Goal: Transaction & Acquisition: Purchase product/service

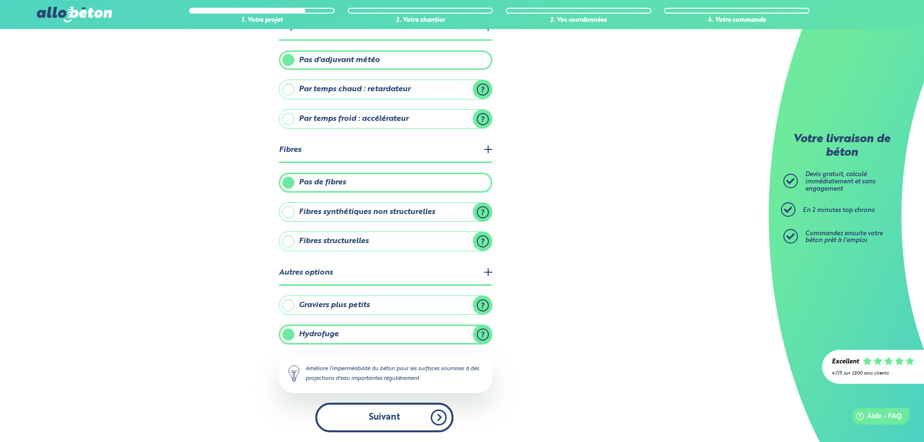
click at [368, 421] on button "Suivant" at bounding box center [384, 418] width 138 height 30
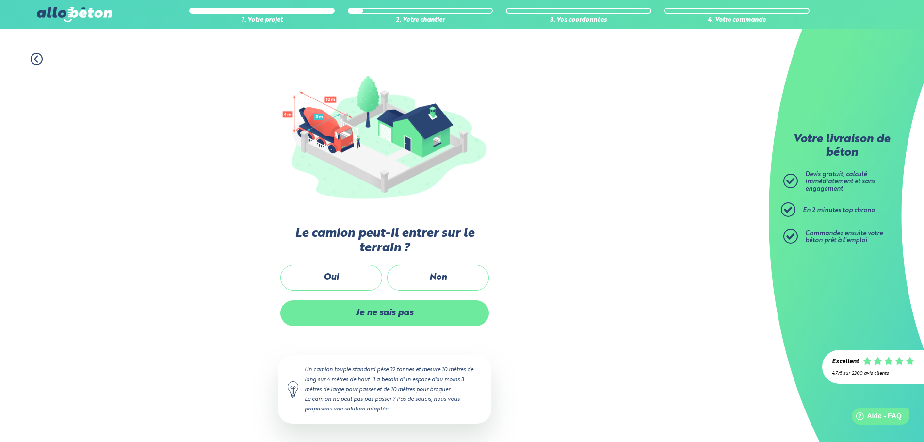
click at [424, 310] on label "Je ne sais pas" at bounding box center [384, 313] width 209 height 26
click at [0, 0] on input "Je ne sais pas" at bounding box center [0, 0] width 0 height 0
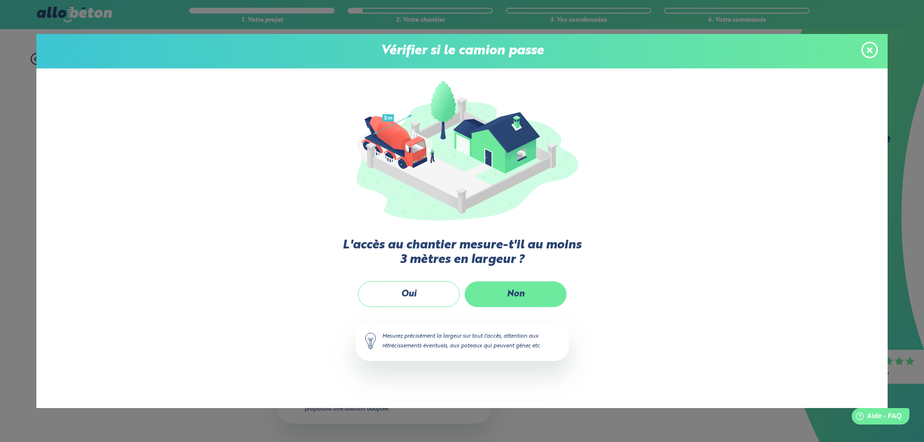
click at [504, 293] on label "Non" at bounding box center [516, 294] width 102 height 26
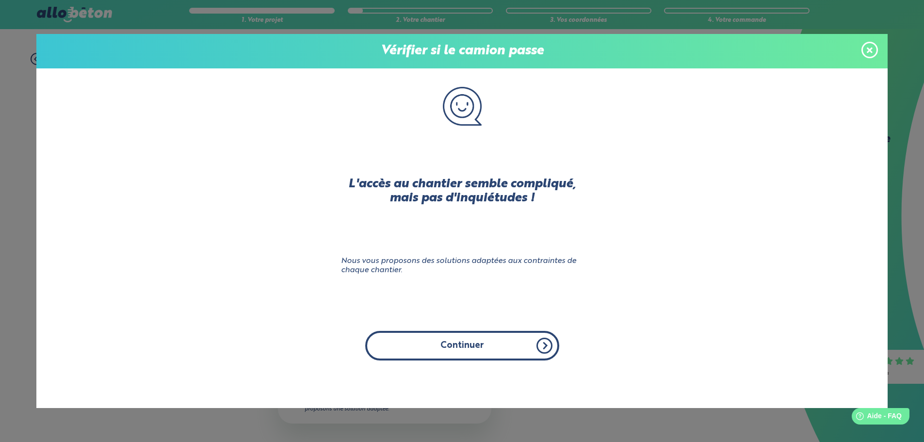
click at [463, 352] on button "Continuer" at bounding box center [462, 346] width 194 height 30
click input "Non" at bounding box center [0, 0] width 0 height 0
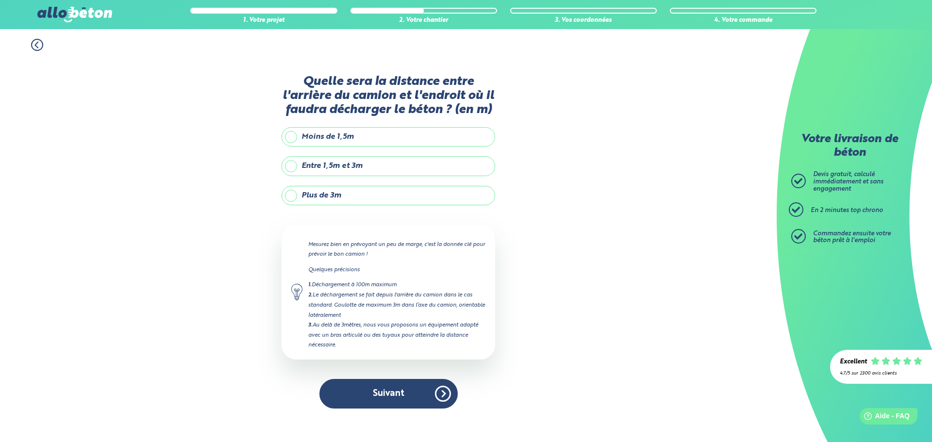
click at [296, 138] on label "Moins de 1,5m" at bounding box center [388, 136] width 214 height 19
click at [0, 0] on input "Moins de 1,5m" at bounding box center [0, 0] width 0 height 0
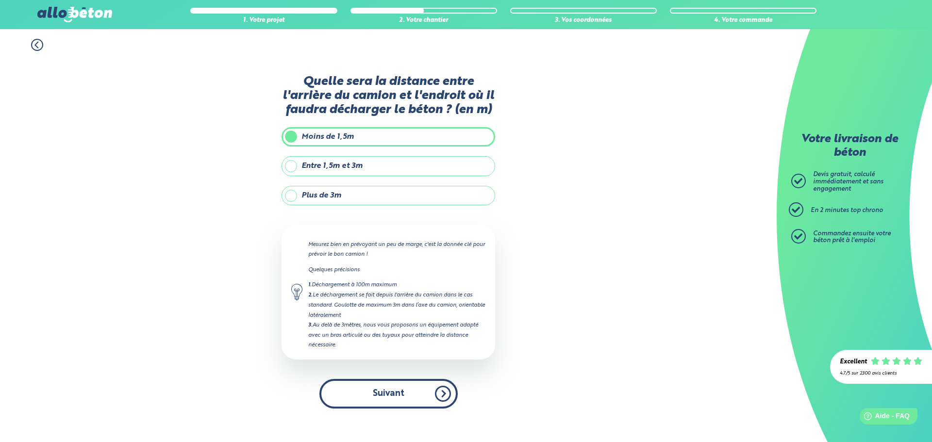
click at [411, 394] on button "Suivant" at bounding box center [388, 394] width 138 height 30
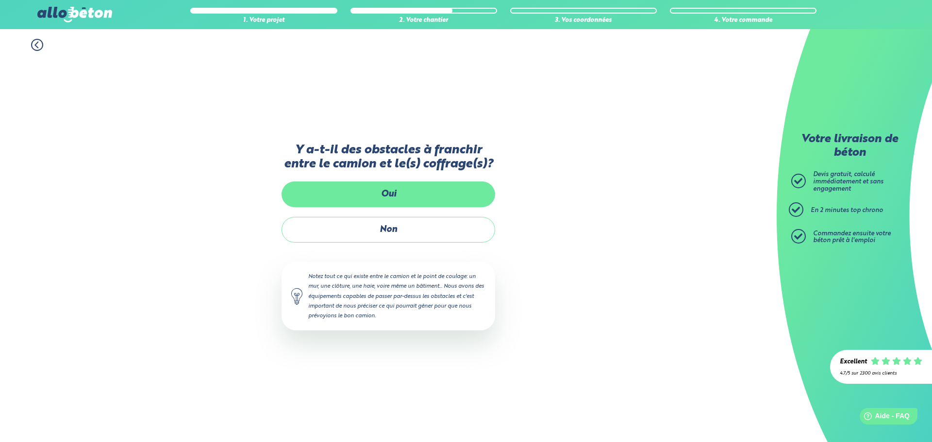
click at [409, 202] on label "Oui" at bounding box center [388, 194] width 214 height 26
click at [0, 0] on input "Oui" at bounding box center [0, 0] width 0 height 0
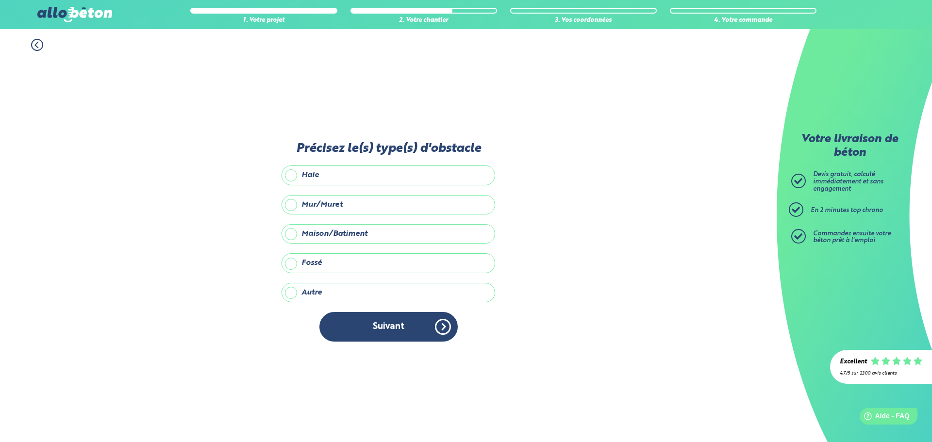
click at [284, 205] on label "Mur/Muret" at bounding box center [388, 204] width 214 height 19
click at [0, 0] on input "Mur/Muret" at bounding box center [0, 0] width 0 height 0
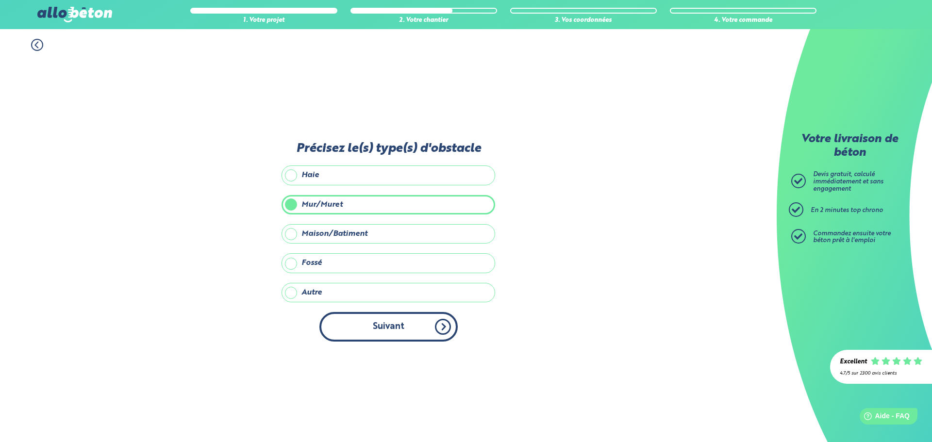
click at [393, 333] on button "Suivant" at bounding box center [388, 327] width 138 height 30
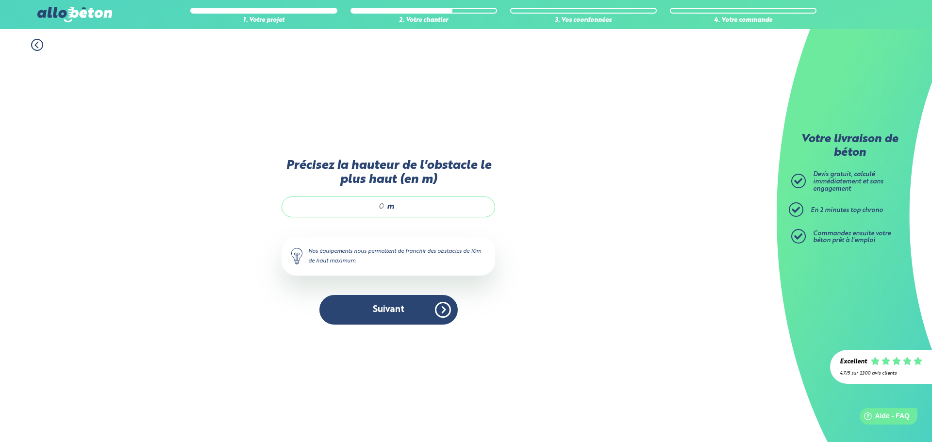
click at [379, 208] on input "Précisez la hauteur de l'obstacle le plus haut (en m)" at bounding box center [338, 207] width 93 height 10
type input "1.5"
click at [363, 312] on button "Suivant" at bounding box center [388, 310] width 138 height 30
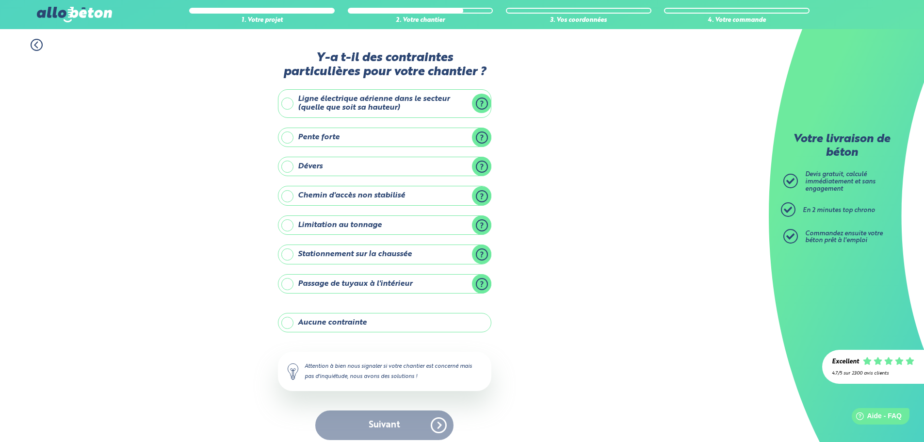
click at [283, 255] on label "Stationnement sur la chaussée" at bounding box center [385, 254] width 214 height 19
click at [0, 0] on input "Stationnement sur la chaussée" at bounding box center [0, 0] width 0 height 0
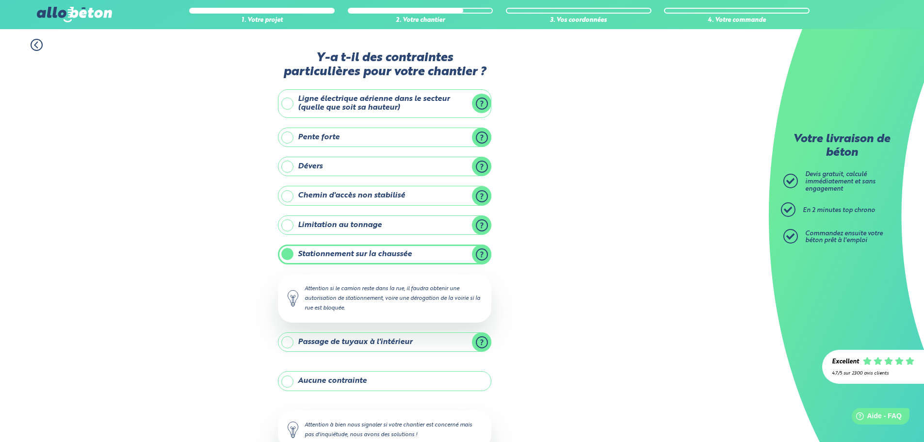
click at [286, 250] on label "Stationnement sur la chaussée" at bounding box center [385, 254] width 214 height 19
click at [0, 0] on input "Stationnement sur la chaussée" at bounding box center [0, 0] width 0 height 0
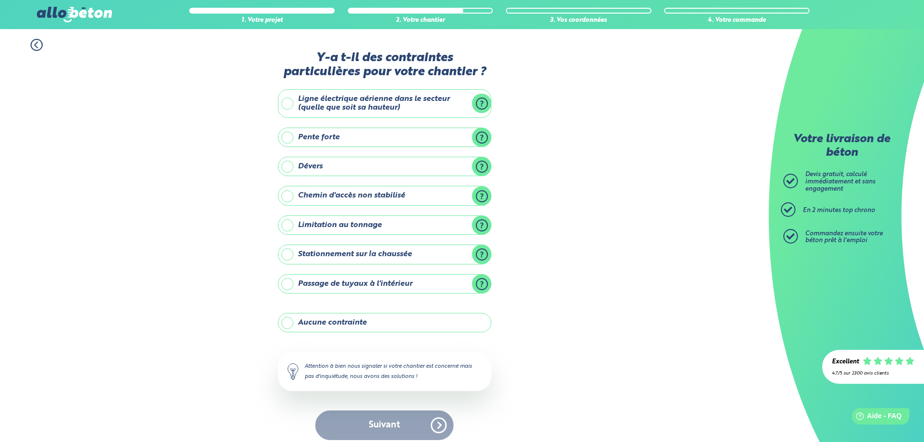
click at [363, 324] on label "Aucune contrainte" at bounding box center [385, 322] width 214 height 19
click at [0, 0] on input "Aucune contrainte" at bounding box center [0, 0] width 0 height 0
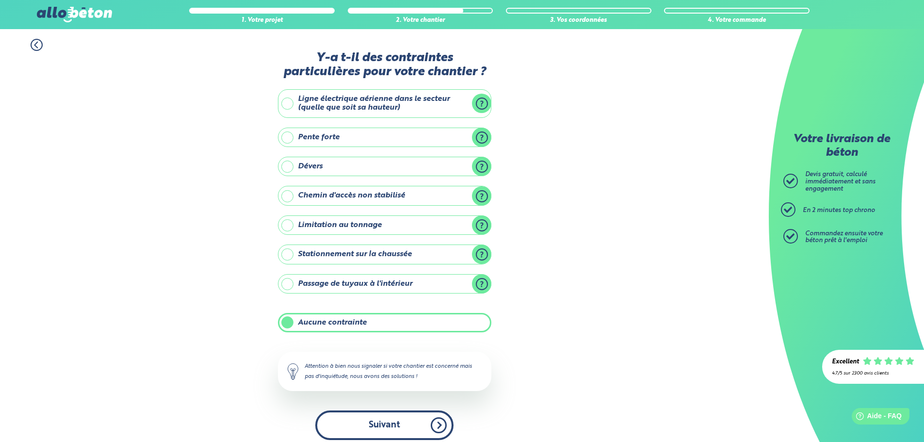
click at [411, 422] on button "Suivant" at bounding box center [384, 426] width 138 height 30
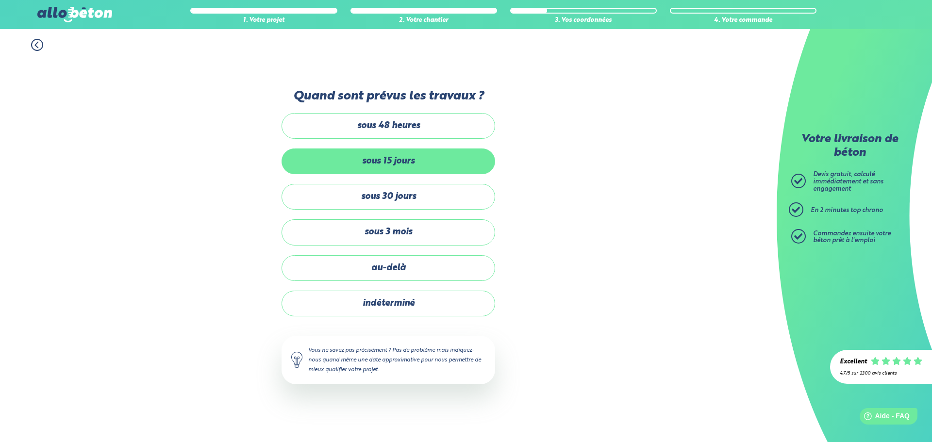
click at [400, 153] on label "sous 15 jours" at bounding box center [388, 161] width 214 height 26
click at [0, 0] on input "sous 15 jours" at bounding box center [0, 0] width 0 height 0
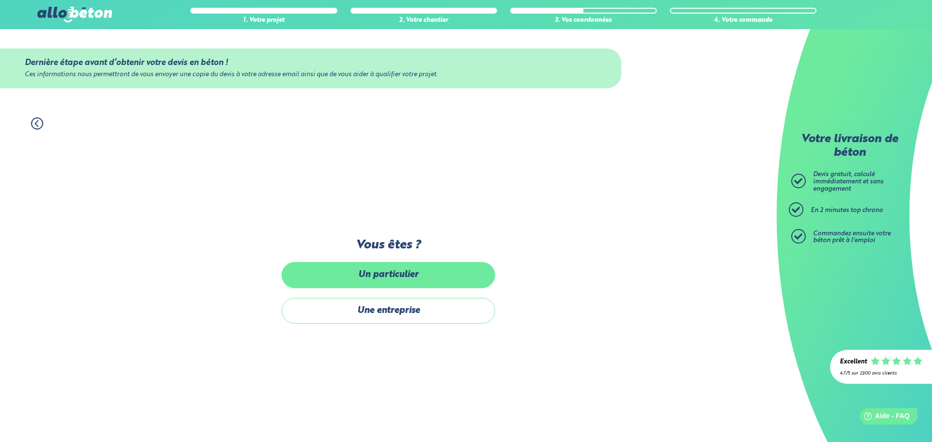
click at [390, 273] on label "Un particulier" at bounding box center [388, 275] width 214 height 26
click at [0, 0] on input "Un particulier" at bounding box center [0, 0] width 0 height 0
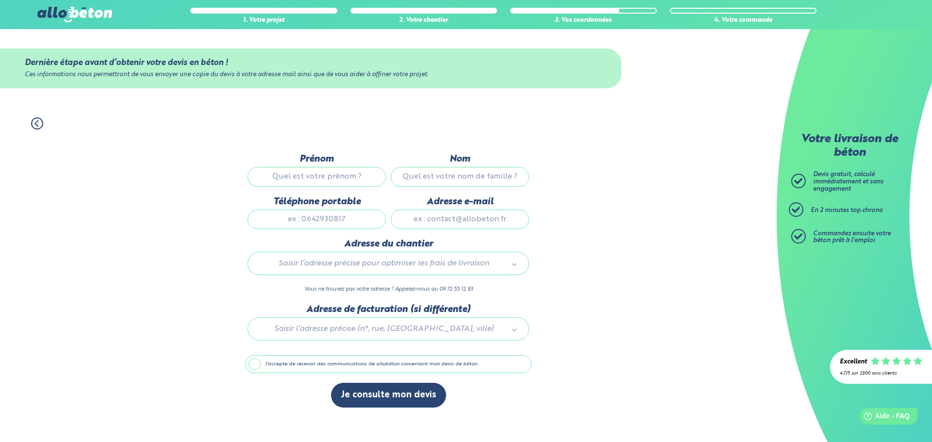
click at [309, 178] on input "Prénom" at bounding box center [316, 176] width 138 height 19
type input "Marie"
type input "Tuan"
type input "0612658819"
type input "marie.tuan@sfr.fr"
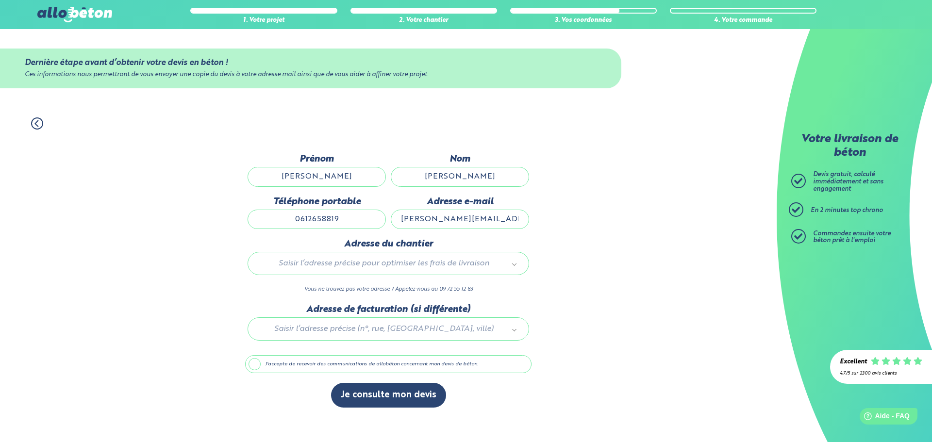
type input "26 rue de la tournelle"
click at [470, 220] on input "marie.tuan@sfr.fr" at bounding box center [460, 219] width 138 height 19
drag, startPoint x: 479, startPoint y: 220, endPoint x: 524, endPoint y: 211, distance: 46.0
click at [524, 211] on input "marie.tuan14@sfr.fr" at bounding box center [460, 219] width 138 height 19
type input "marie.tuan14@gmail.com"
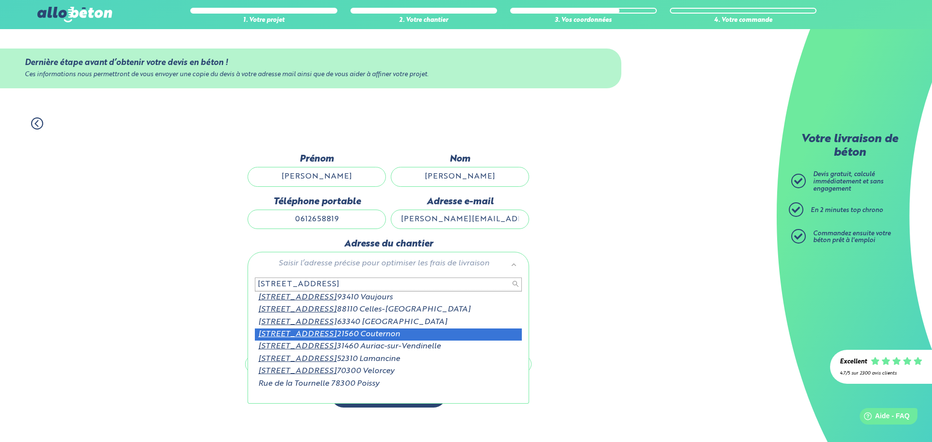
type input "26 rue de la tournelle"
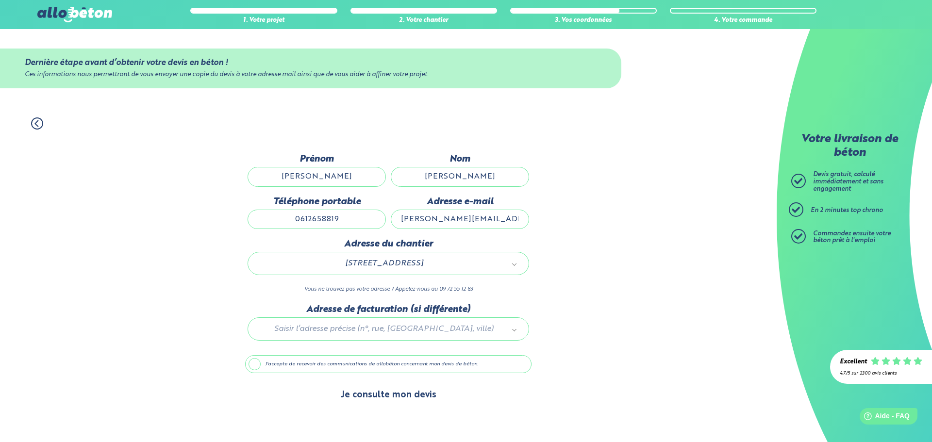
click at [427, 405] on button "Je consulte mon devis" at bounding box center [388, 395] width 115 height 25
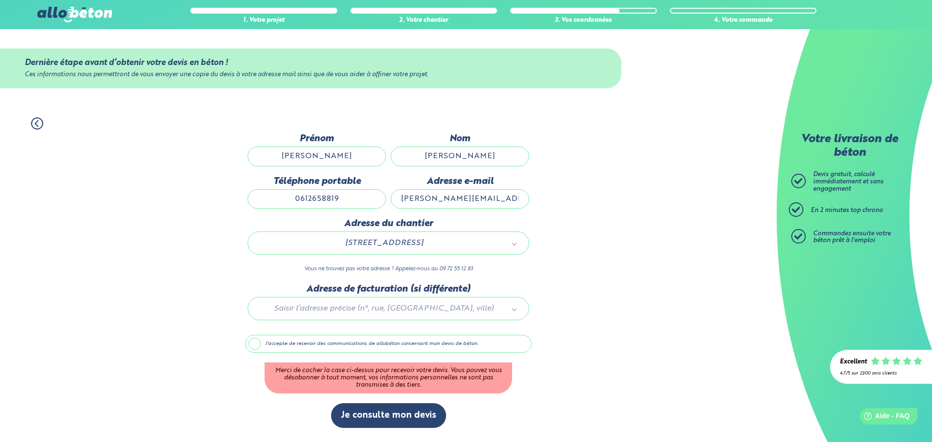
click at [255, 344] on label "J'accepte de recevoir des communications de allobéton concernant mon devis de b…" at bounding box center [388, 344] width 286 height 18
click at [0, 0] on input "J'accepte de recevoir des communications de allobéton concernant mon devis de b…" at bounding box center [0, 0] width 0 height 0
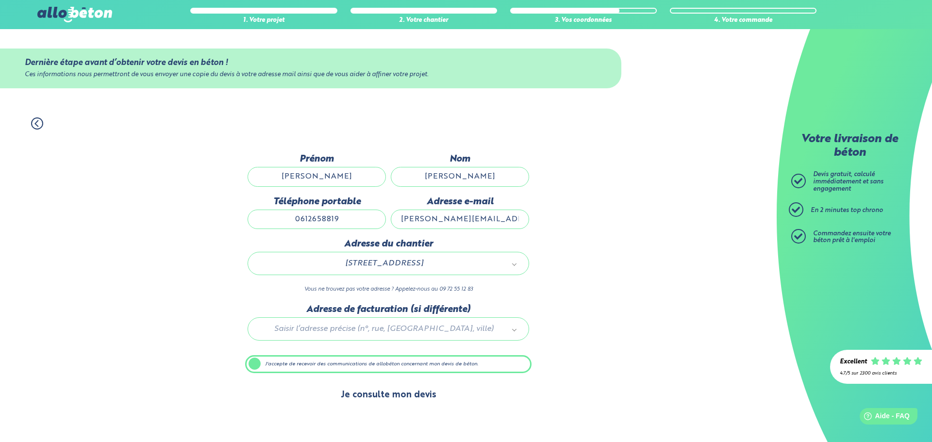
click at [403, 399] on button "Je consulte mon devis" at bounding box center [388, 395] width 115 height 25
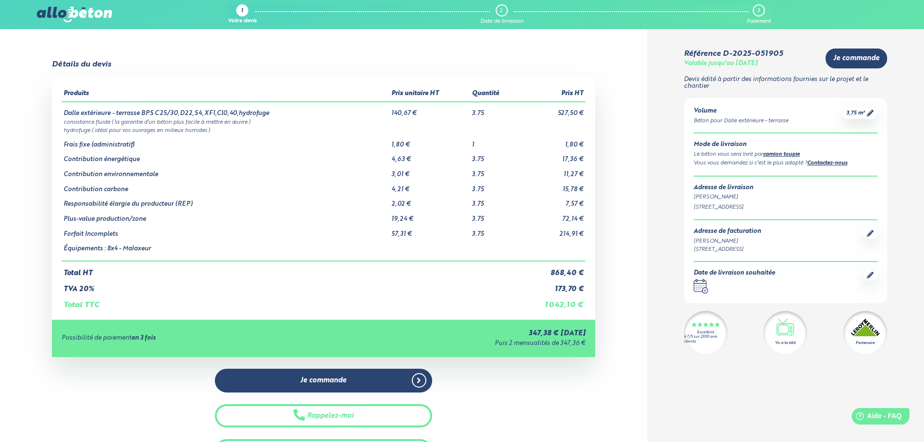
click at [873, 274] on icon at bounding box center [870, 275] width 7 height 7
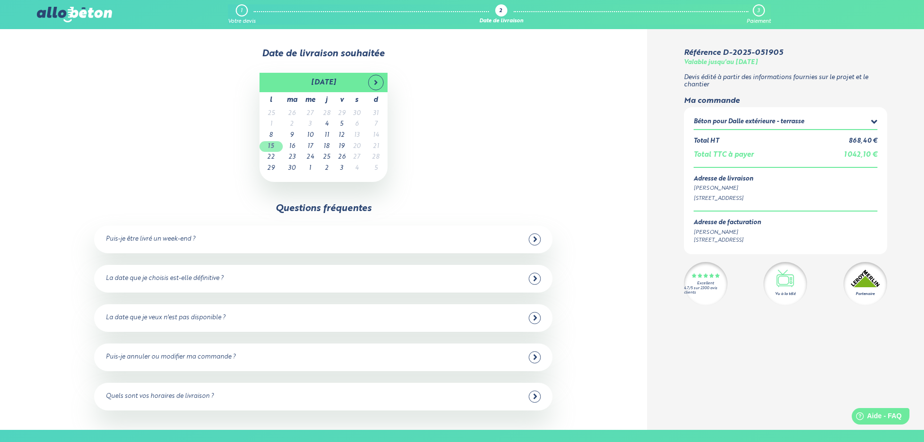
click at [277, 149] on td "15" at bounding box center [271, 146] width 23 height 11
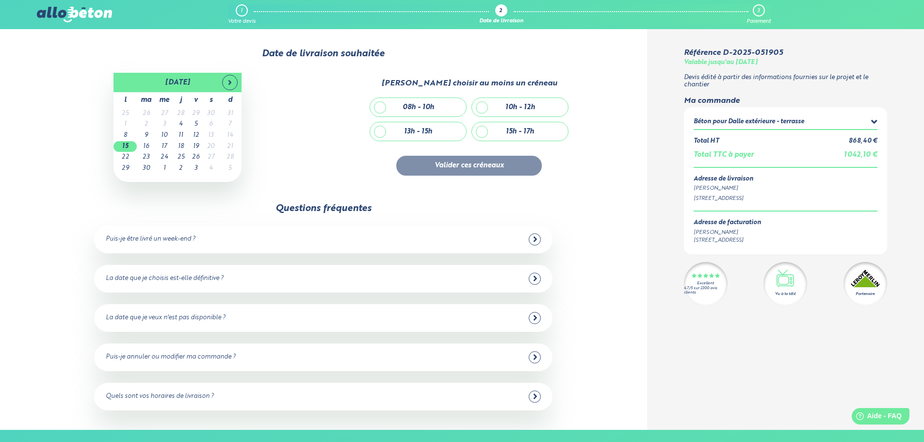
click at [480, 105] on div "10h - 12h" at bounding box center [520, 107] width 96 height 18
checkbox input "true"
click at [477, 164] on button "Valider ces créneaux" at bounding box center [469, 166] width 146 height 20
